Goal: Task Accomplishment & Management: Manage account settings

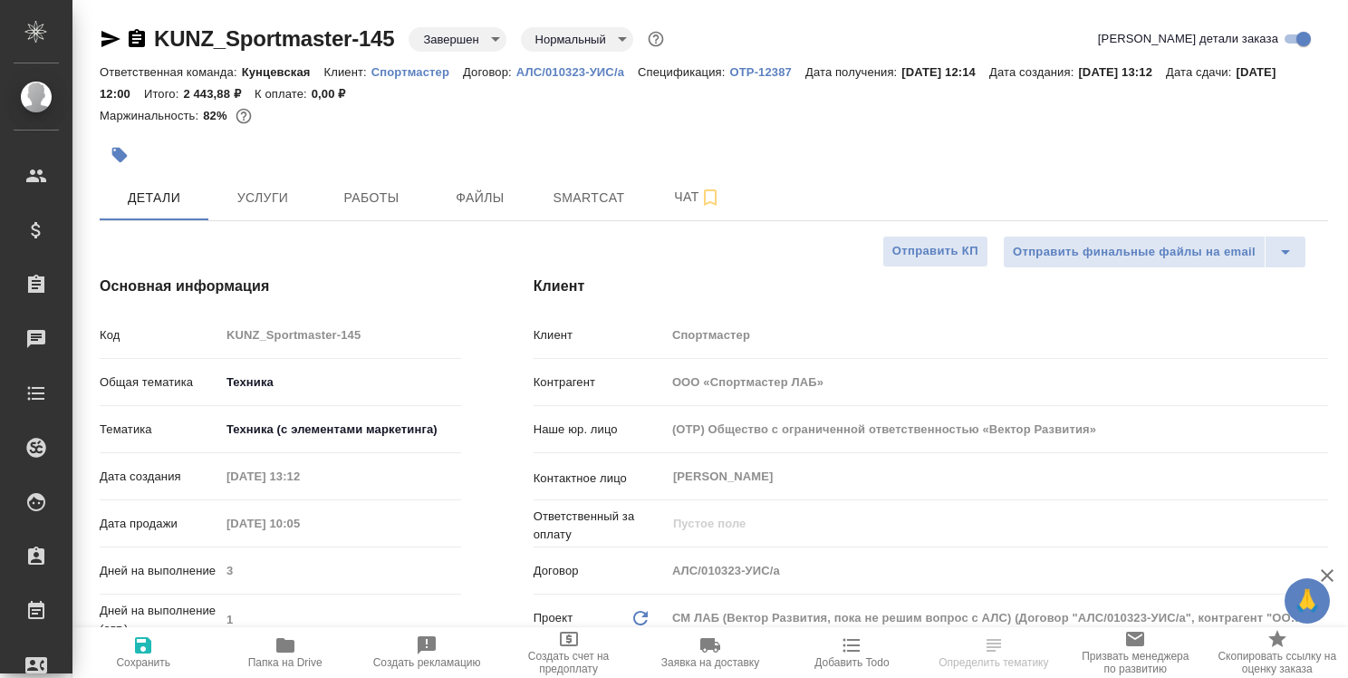
select select "RU"
type input "Белякова Юлия"
click at [373, 205] on span "Работы" at bounding box center [371, 198] width 87 height 23
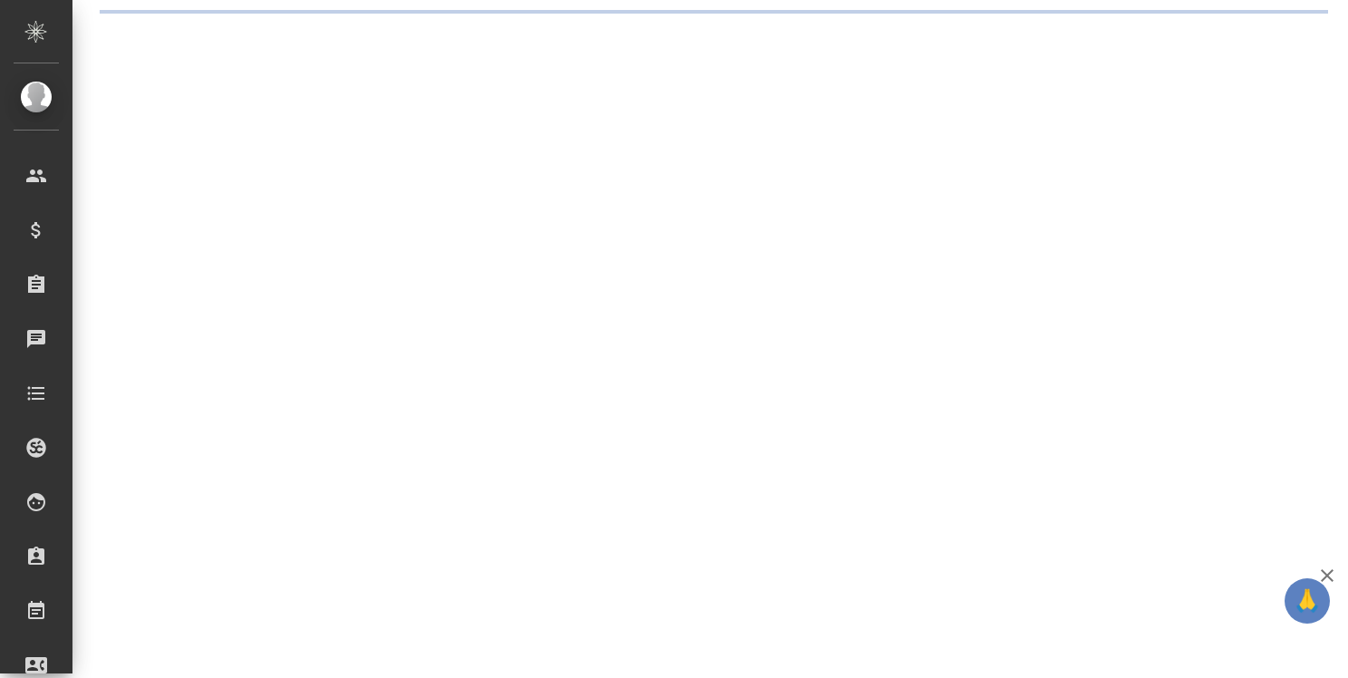
select select "RU"
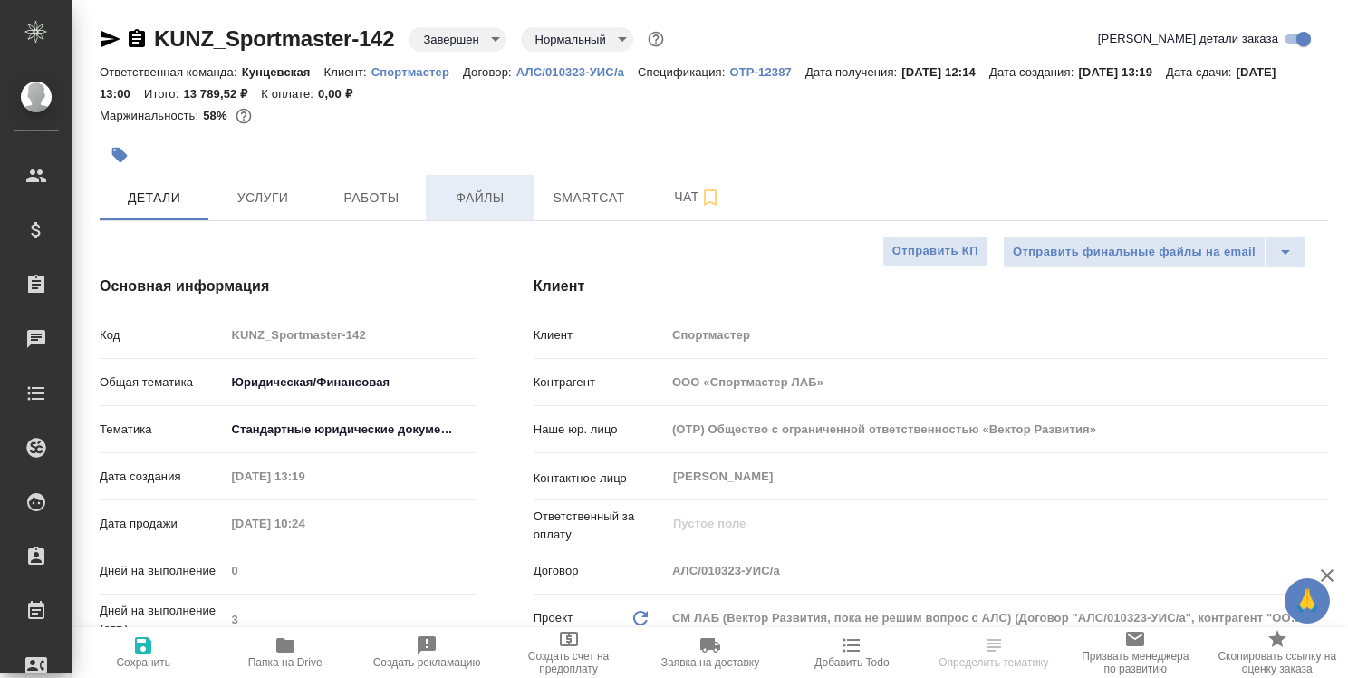
type textarea "x"
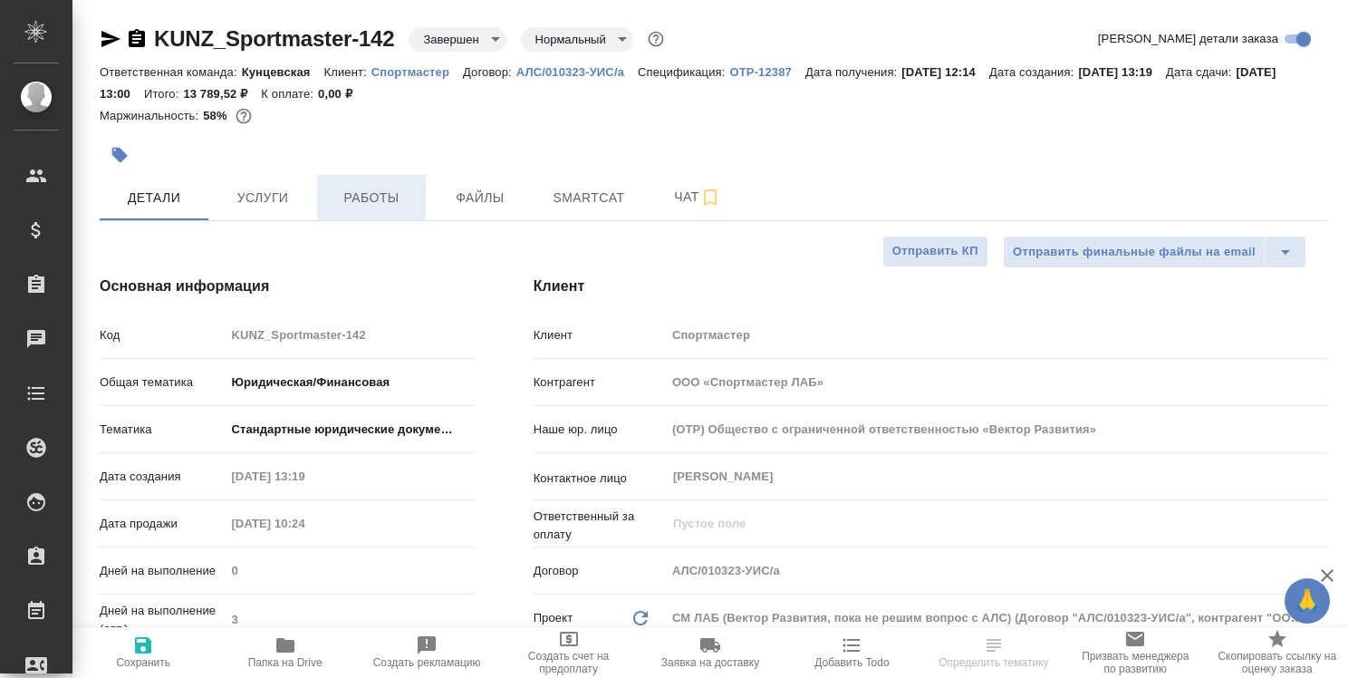
type textarea "x"
click at [388, 204] on span "Работы" at bounding box center [371, 198] width 87 height 23
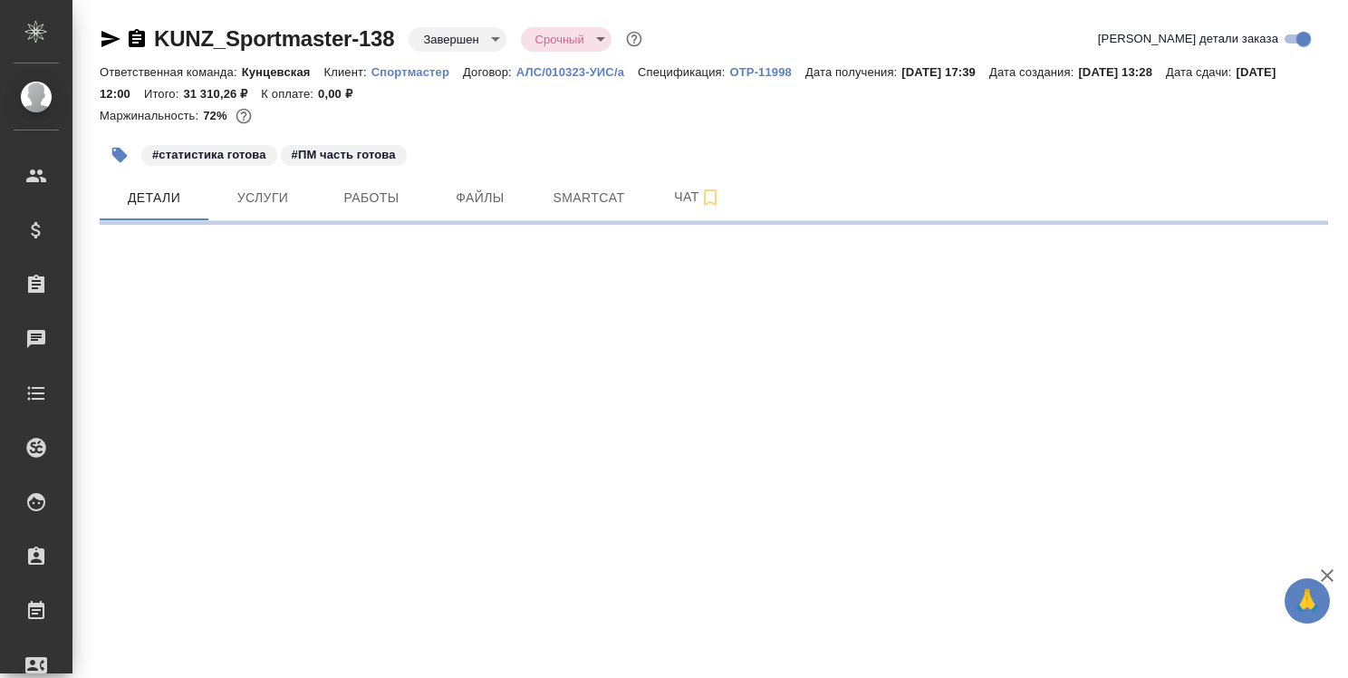
select select "RU"
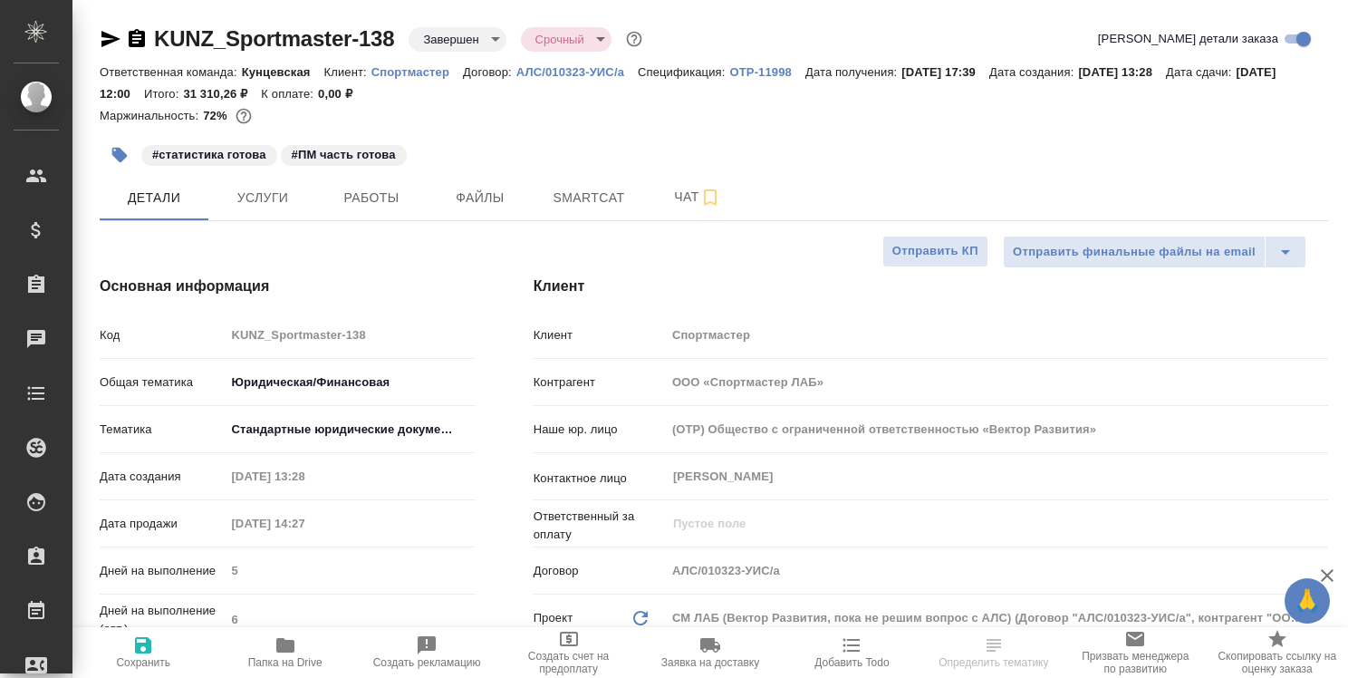
type textarea "x"
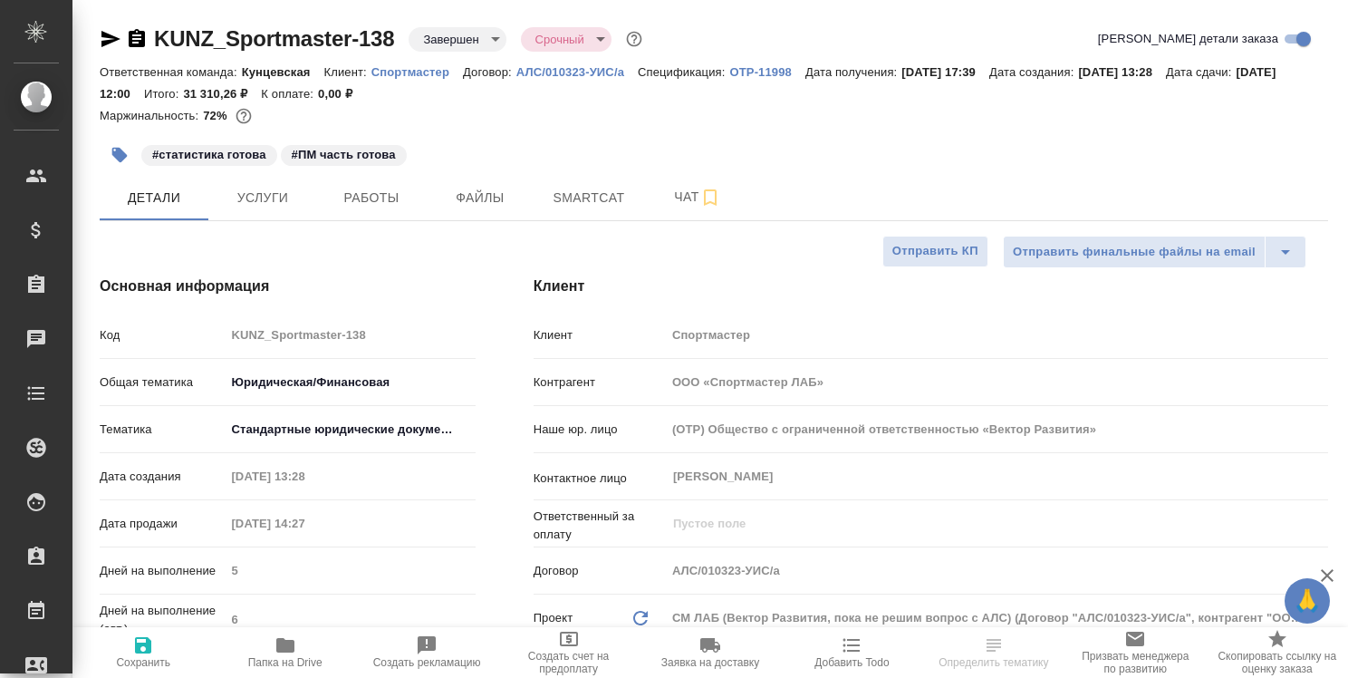
type textarea "x"
click at [389, 189] on span "Работы" at bounding box center [371, 198] width 87 height 23
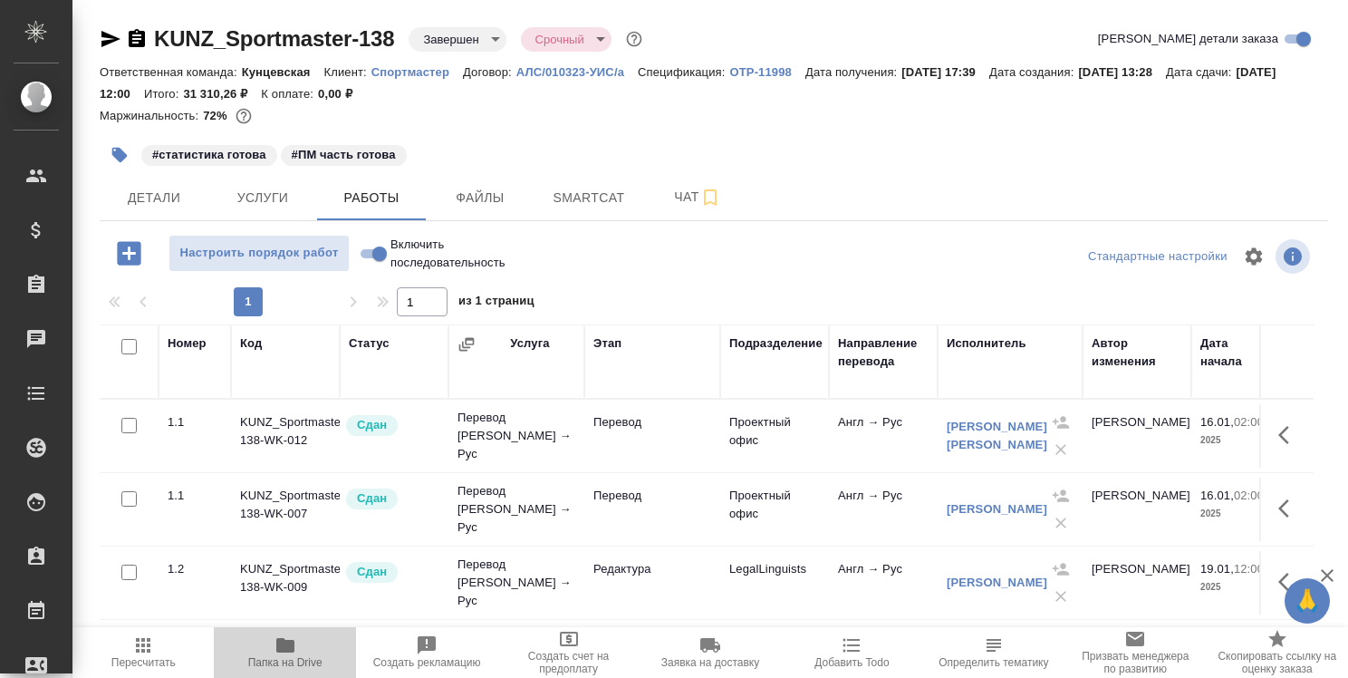
click at [286, 650] on icon "button" at bounding box center [285, 645] width 18 height 14
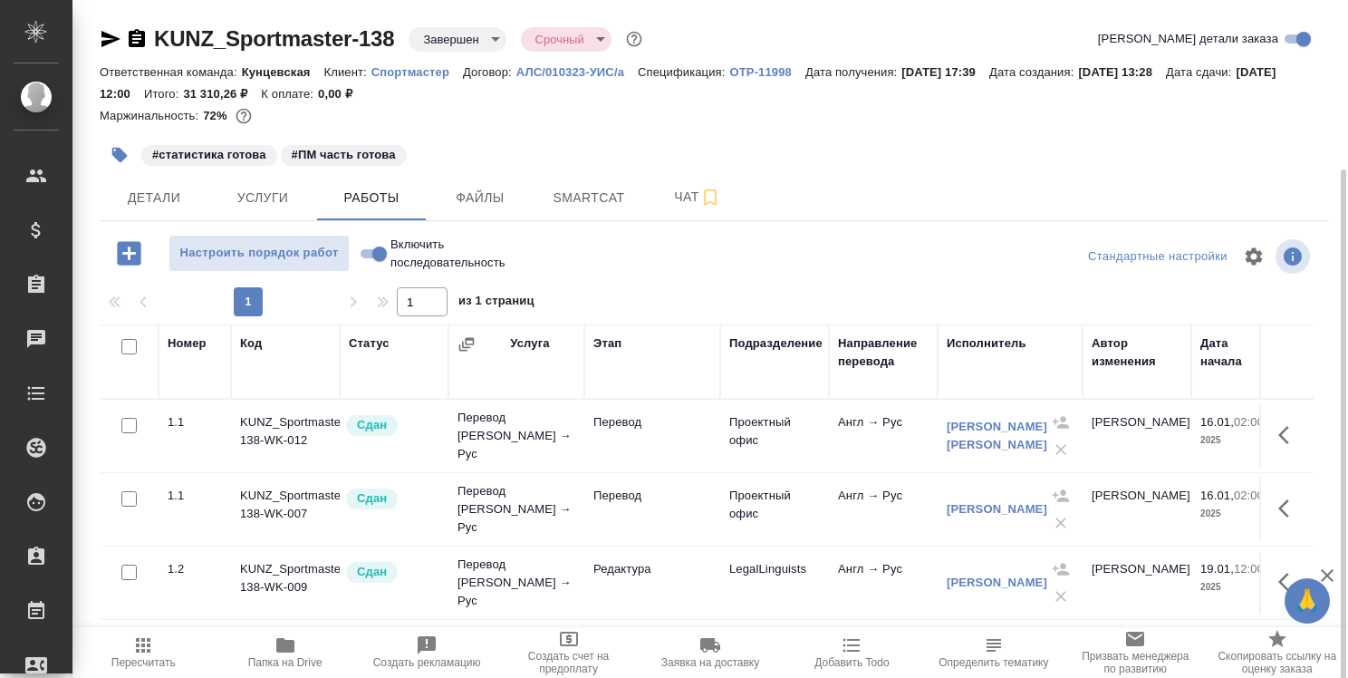
scroll to position [91, 0]
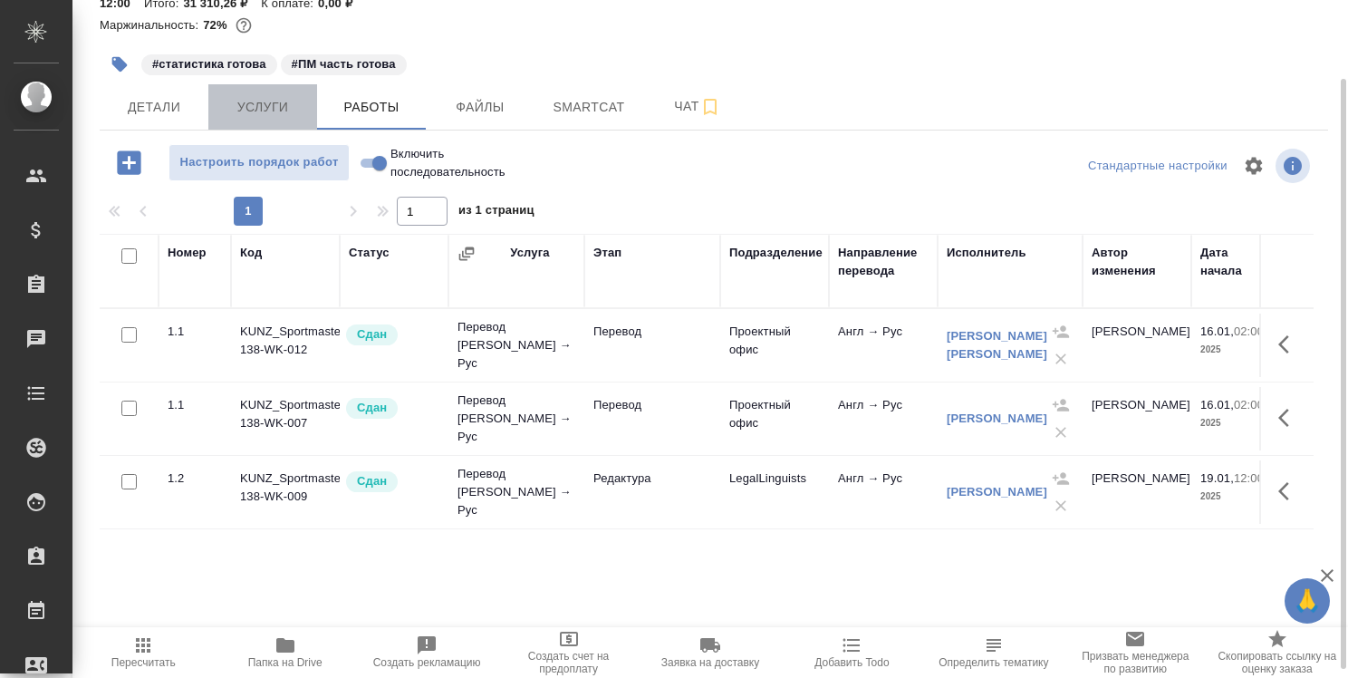
click at [264, 108] on span "Услуги" at bounding box center [262, 107] width 87 height 23
